Goal: Go to known website: Access a specific website the user already knows

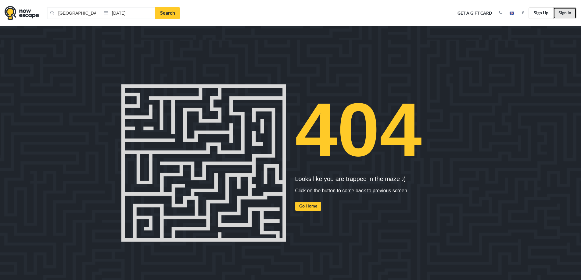
click at [562, 13] on link "Sign In" at bounding box center [564, 13] width 23 height 12
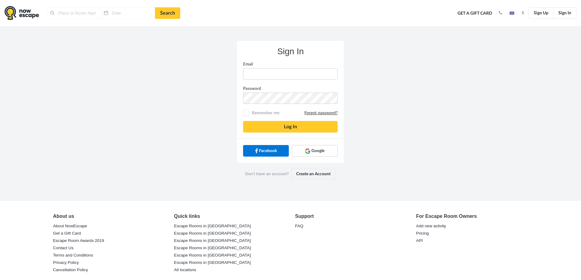
type input "[GEOGRAPHIC_DATA], [GEOGRAPHIC_DATA]"
type input "[DATE]"
click at [305, 153] on link "Google" at bounding box center [315, 151] width 46 height 12
